Goal: Task Accomplishment & Management: Manage account settings

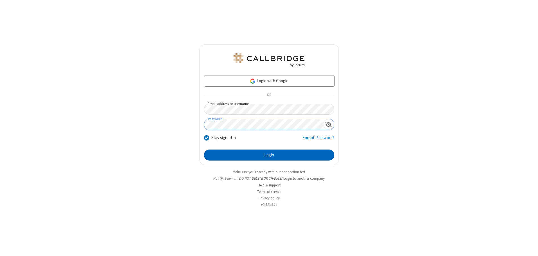
click at [269, 155] on button "Login" at bounding box center [269, 155] width 130 height 11
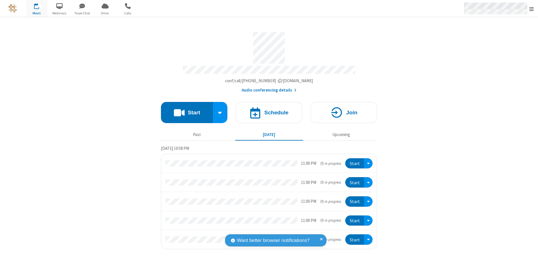
click at [532, 9] on span "Open menu" at bounding box center [532, 9] width 5 height 6
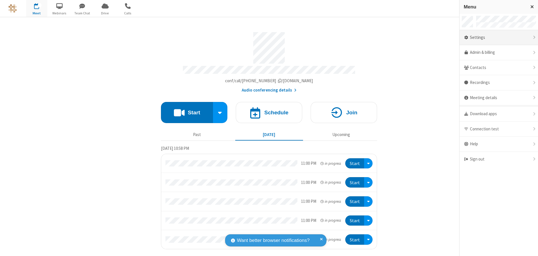
click at [499, 37] on div "Settings" at bounding box center [499, 37] width 79 height 15
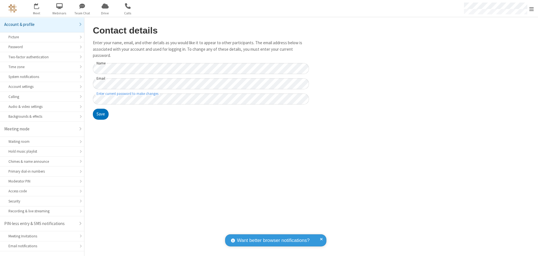
scroll to position [10, 0]
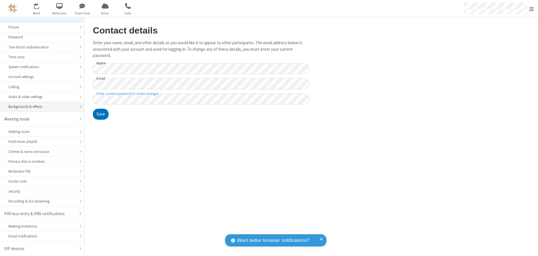
click at [40, 107] on div "Backgrounds & effects" at bounding box center [41, 106] width 67 height 5
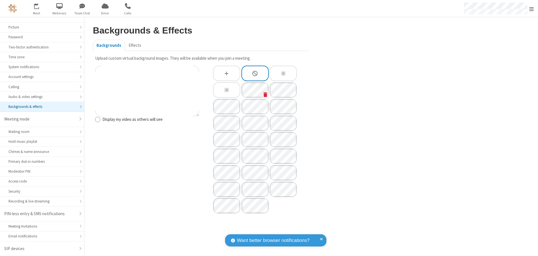
click at [266, 94] on icon "Custom Background" at bounding box center [266, 94] width 4 height 5
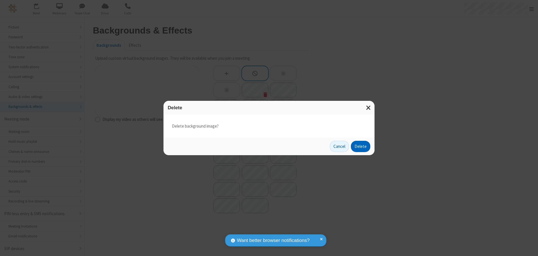
click at [361, 146] on button "Delete" at bounding box center [360, 146] width 19 height 11
